Goal: Navigation & Orientation: Find specific page/section

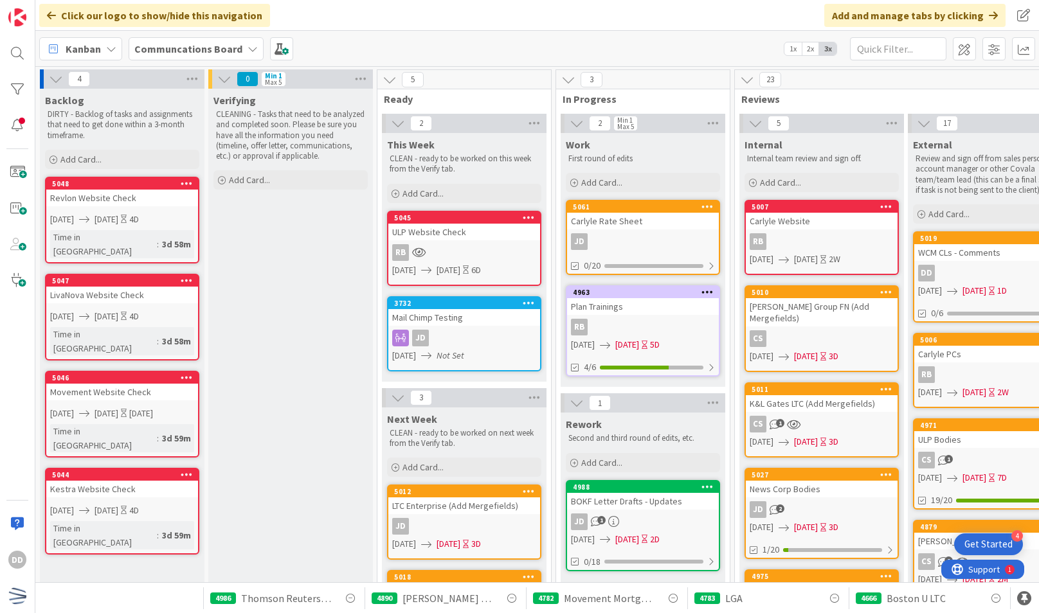
click at [854, 416] on div "CS 1" at bounding box center [822, 424] width 152 height 17
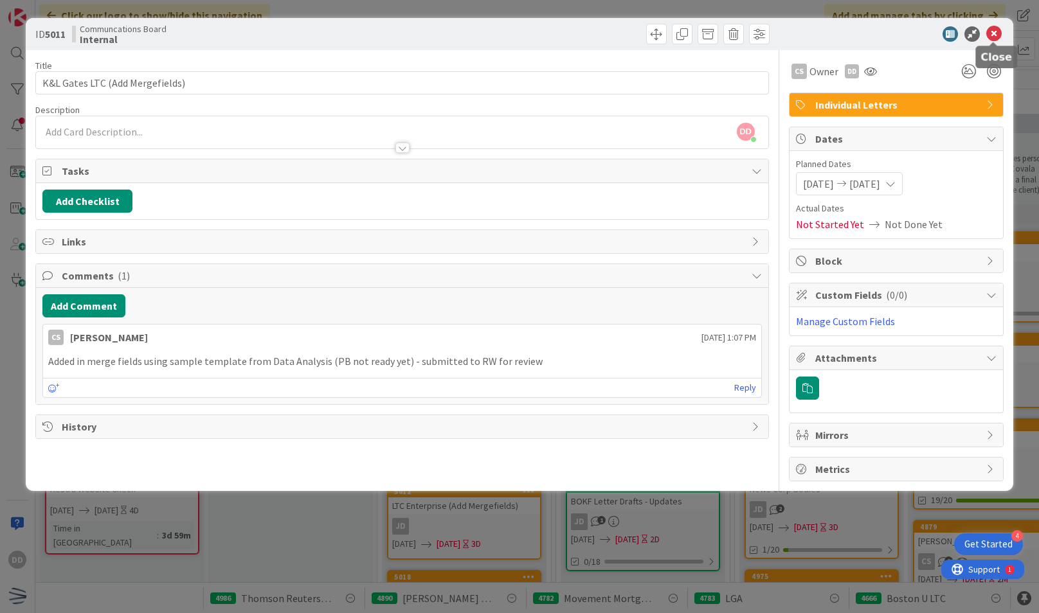
click at [994, 37] on icon at bounding box center [993, 33] width 15 height 15
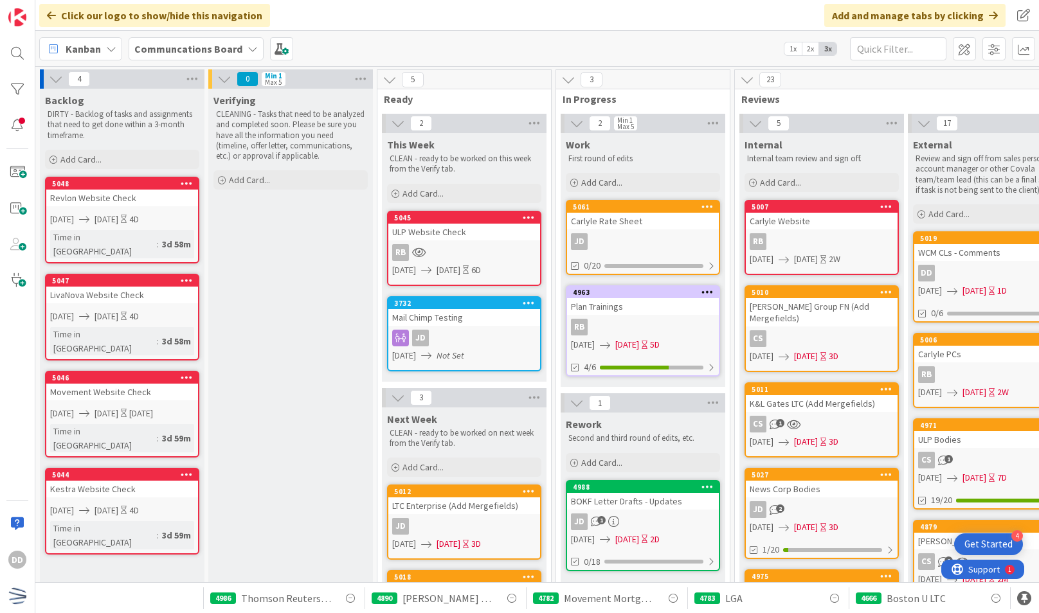
click at [816, 330] on div "CS" at bounding box center [822, 338] width 152 height 17
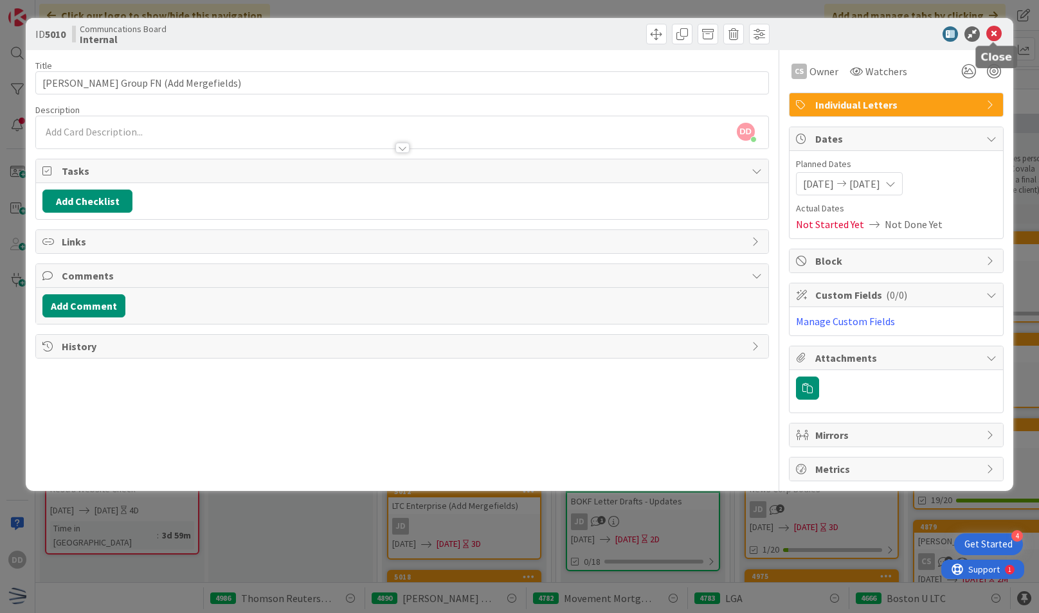
click at [997, 39] on icon at bounding box center [993, 33] width 15 height 15
